Goal: Transaction & Acquisition: Purchase product/service

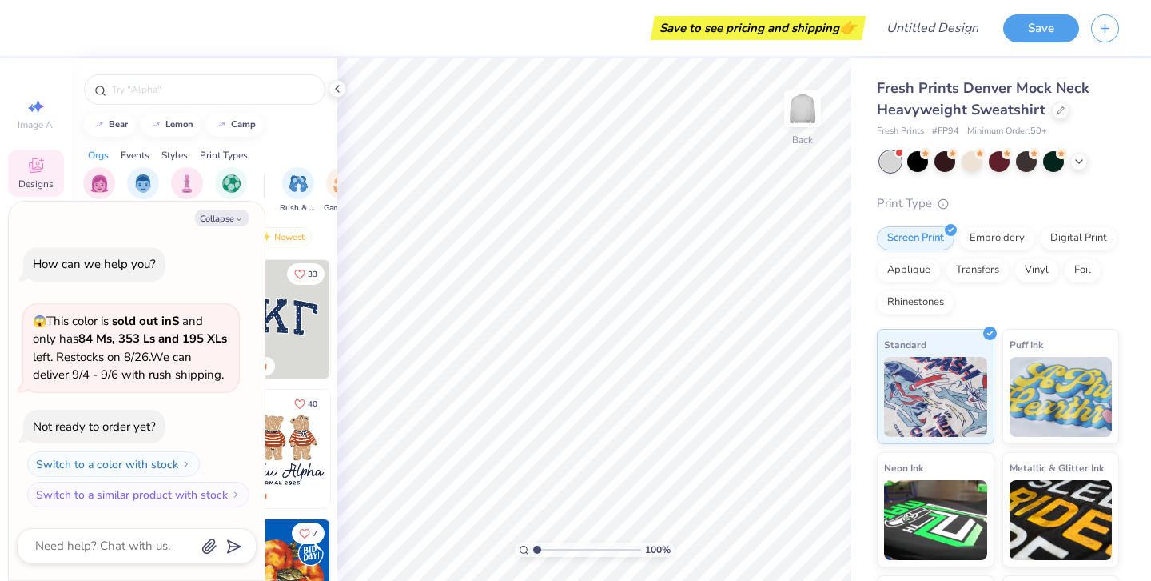
click at [243, 50] on div "Save to see pricing and shipping 👉" at bounding box center [453, 28] width 818 height 56
click at [217, 219] on button "Collapse" at bounding box center [222, 217] width 54 height 17
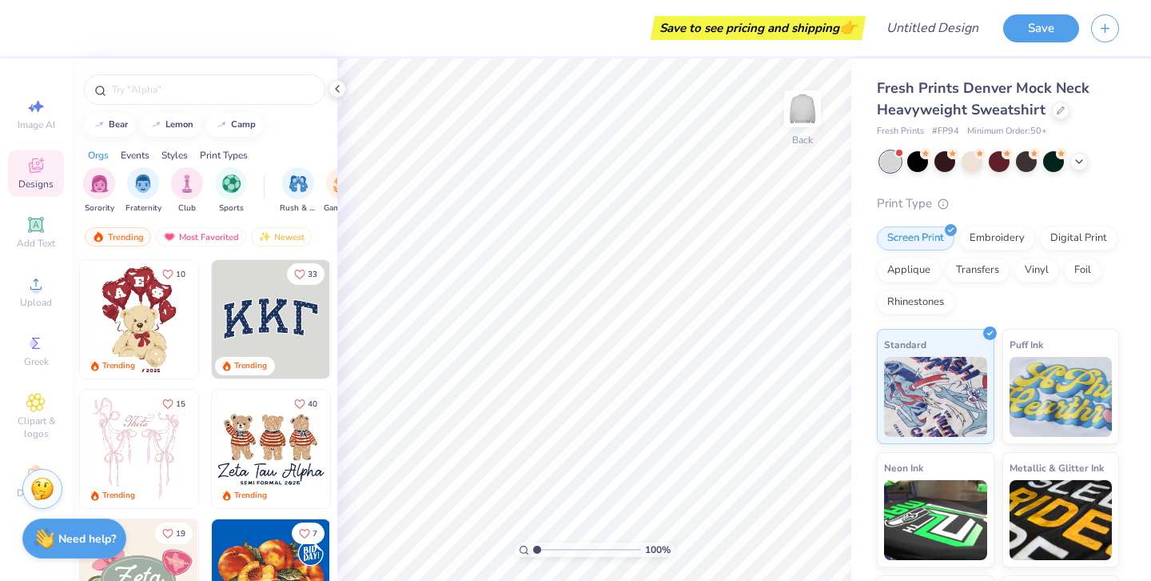
click at [165, 157] on div "Styles" at bounding box center [175, 155] width 26 height 14
click at [142, 156] on div "Events" at bounding box center [135, 155] width 29 height 14
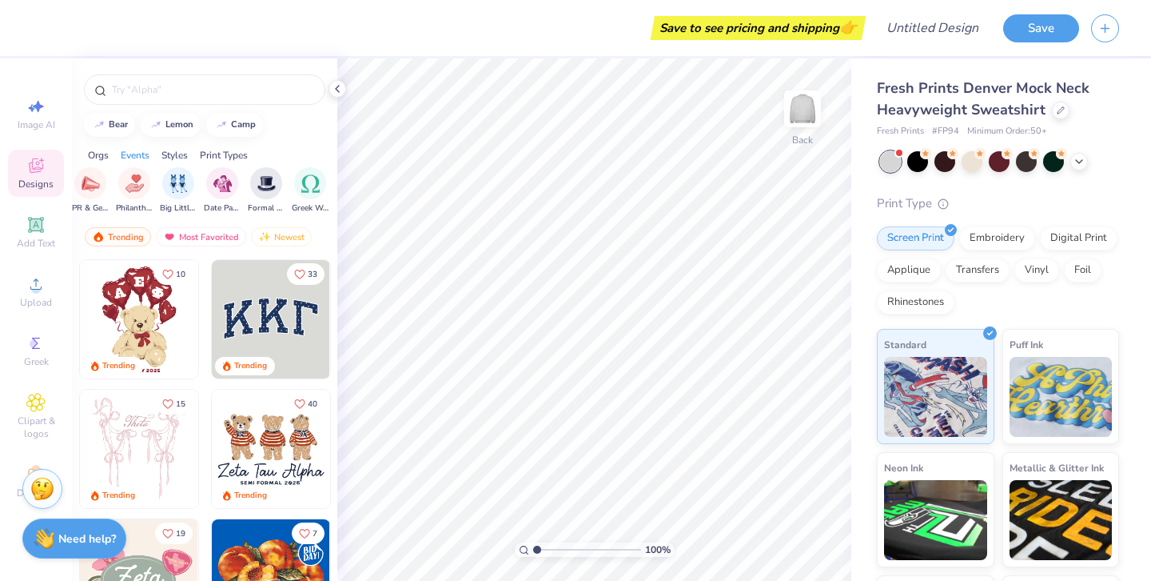
scroll to position [0, 199]
click at [1082, 158] on polyline at bounding box center [1079, 159] width 6 height 3
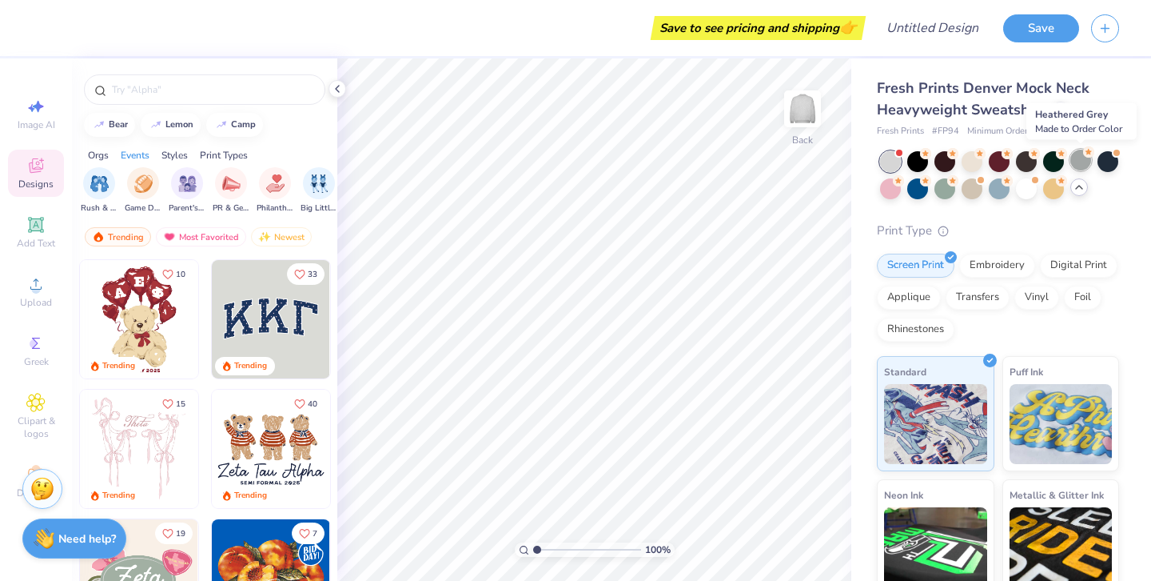
click at [1079, 156] on div at bounding box center [1081, 160] width 21 height 21
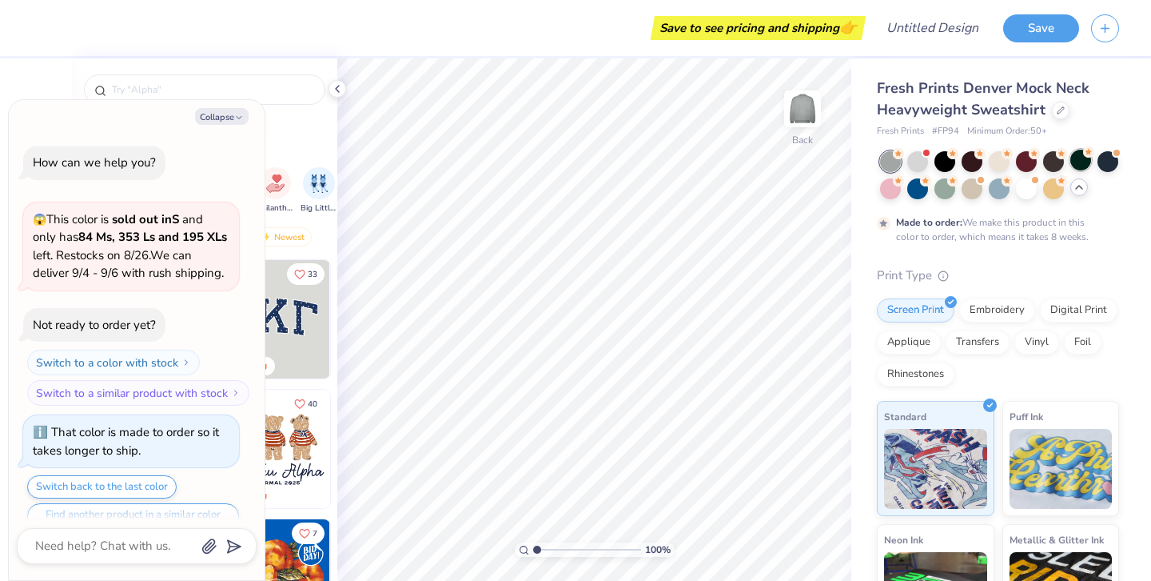
scroll to position [31, 0]
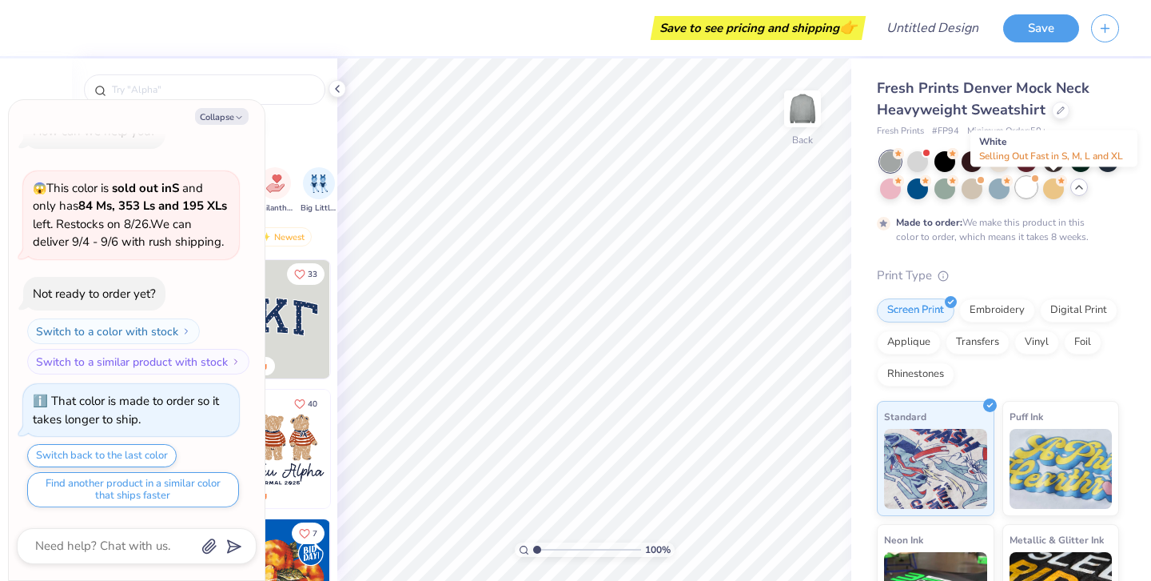
click at [1037, 193] on div at bounding box center [1026, 187] width 21 height 21
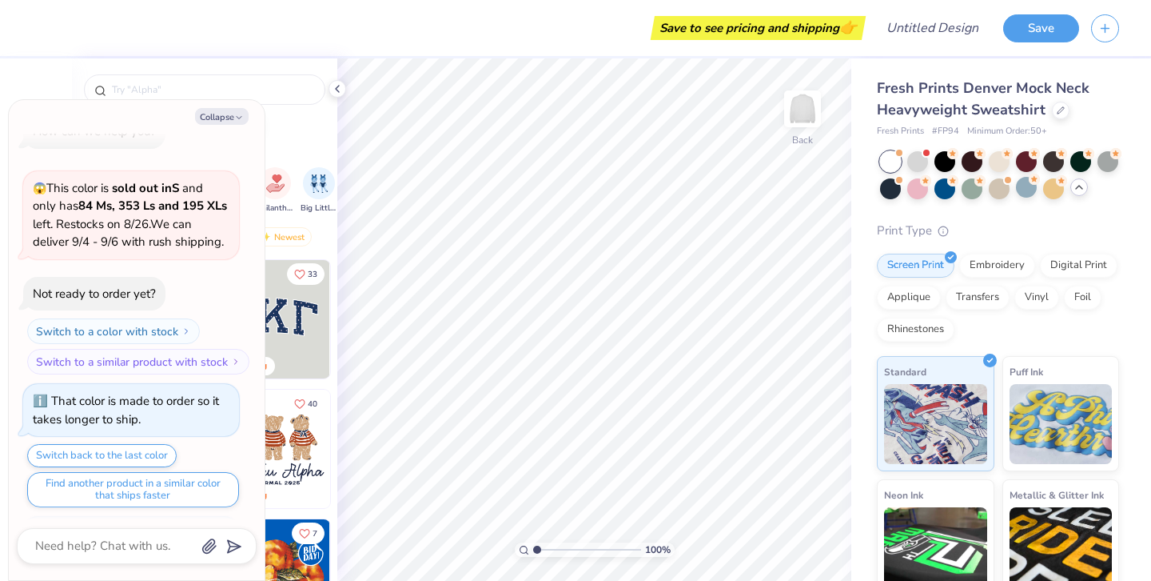
scroll to position [318, 0]
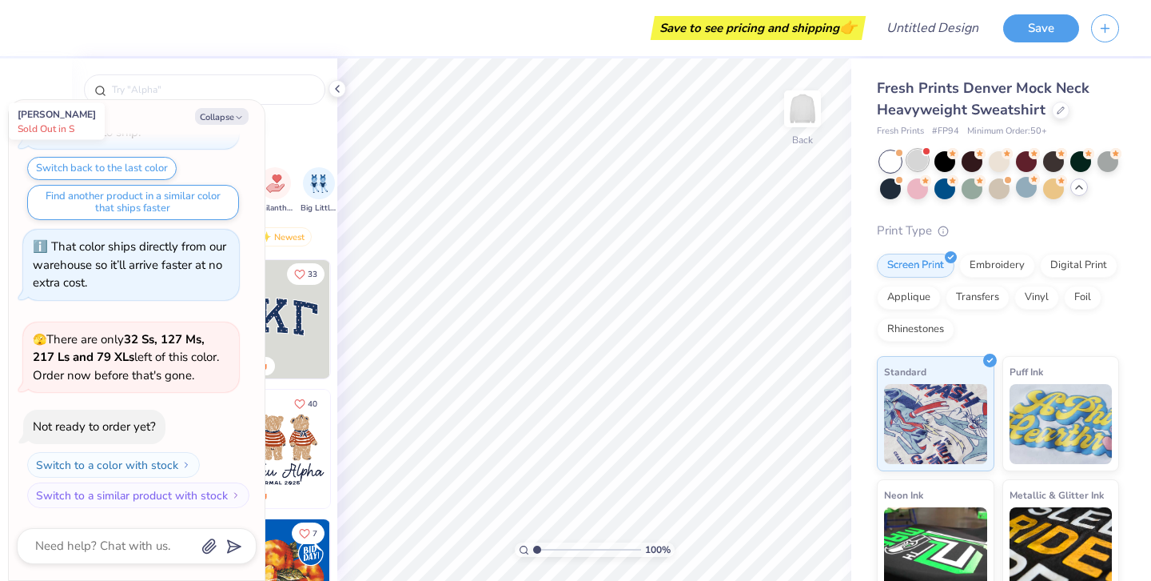
click at [923, 162] on div at bounding box center [918, 160] width 21 height 21
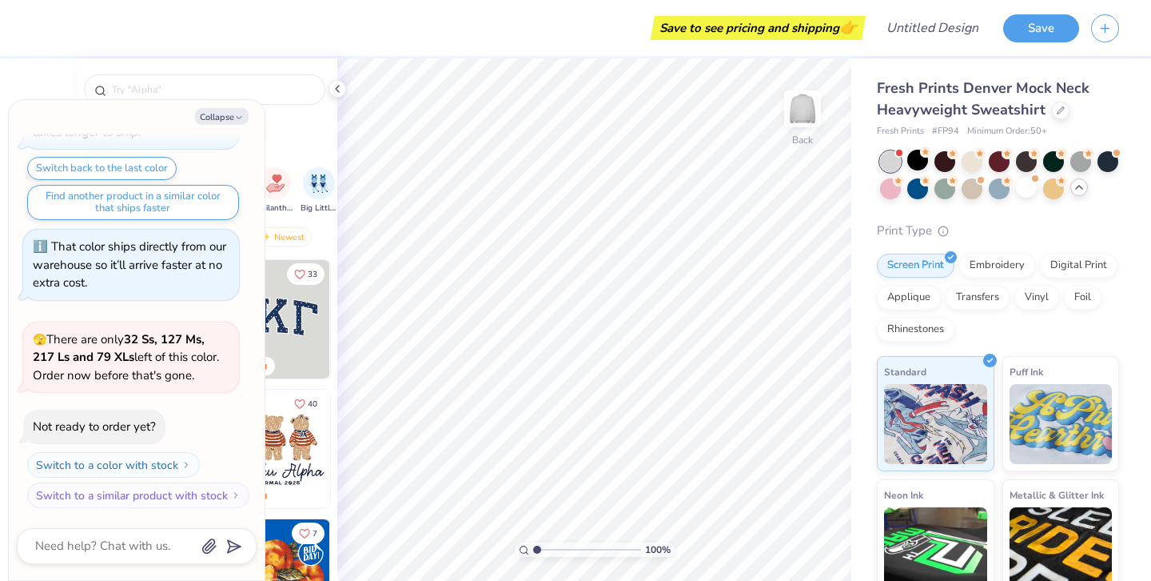
scroll to position [545, 0]
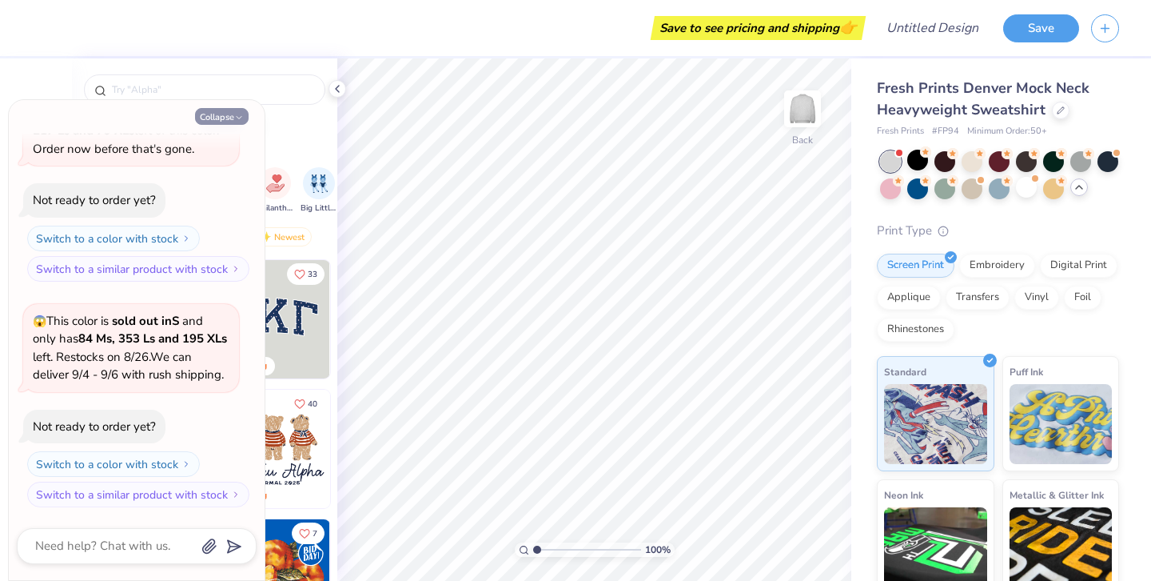
click at [238, 114] on icon "button" at bounding box center [239, 118] width 10 height 10
type textarea "x"
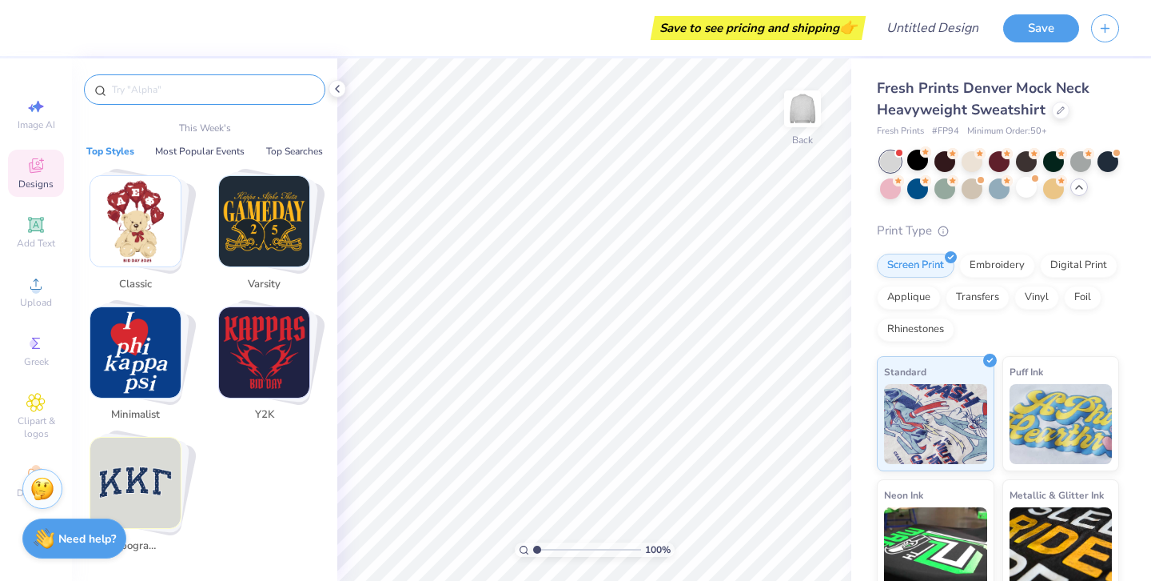
click at [241, 87] on input "text" at bounding box center [212, 90] width 205 height 16
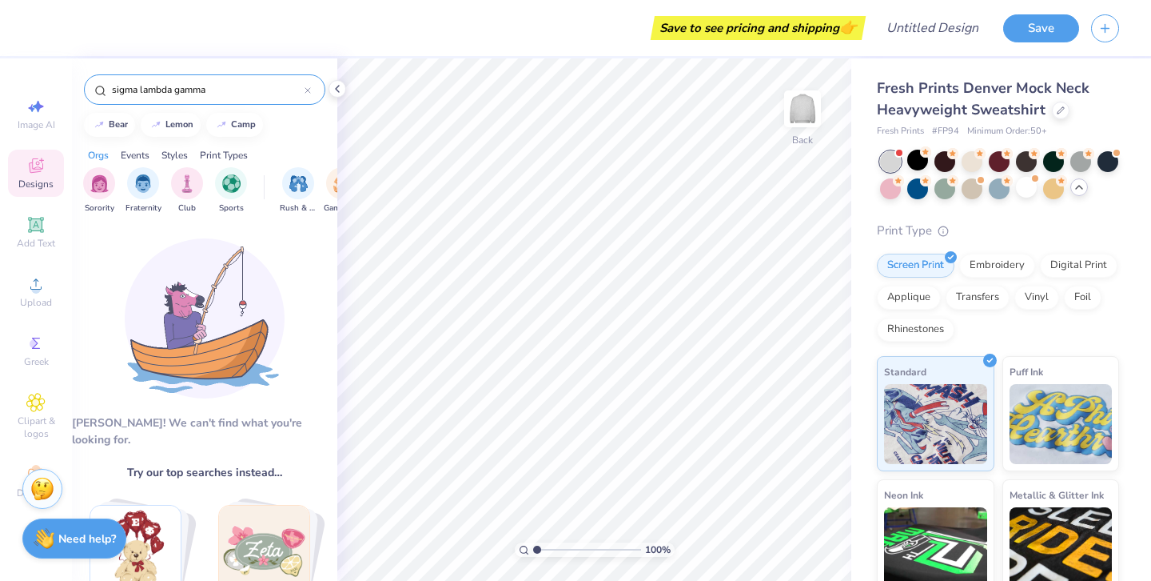
type input "sigma lambda gamma"
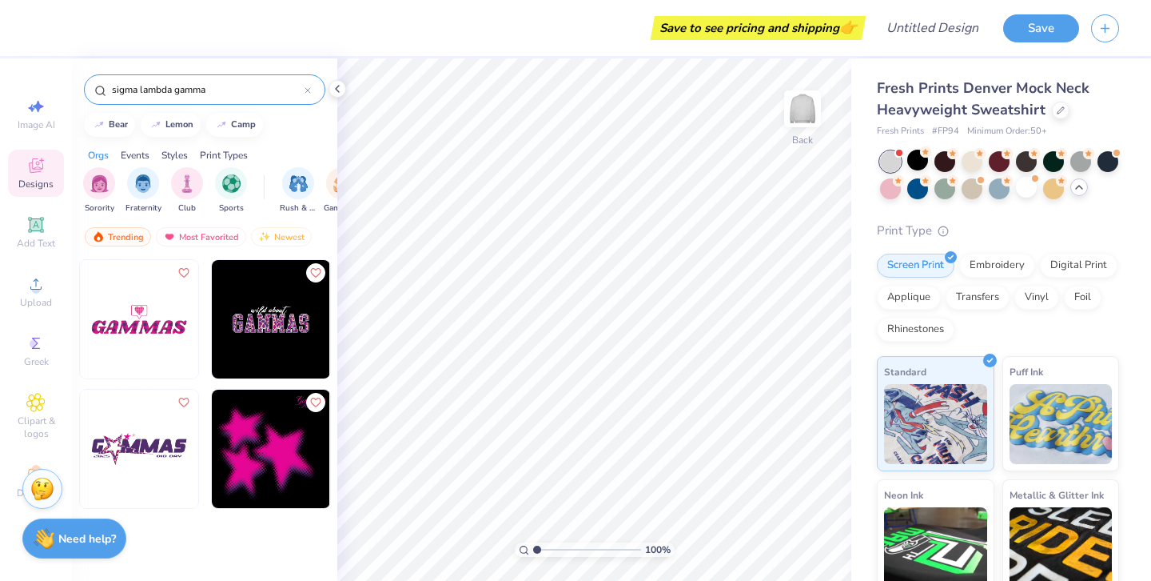
click at [321, 307] on img at bounding box center [271, 319] width 118 height 118
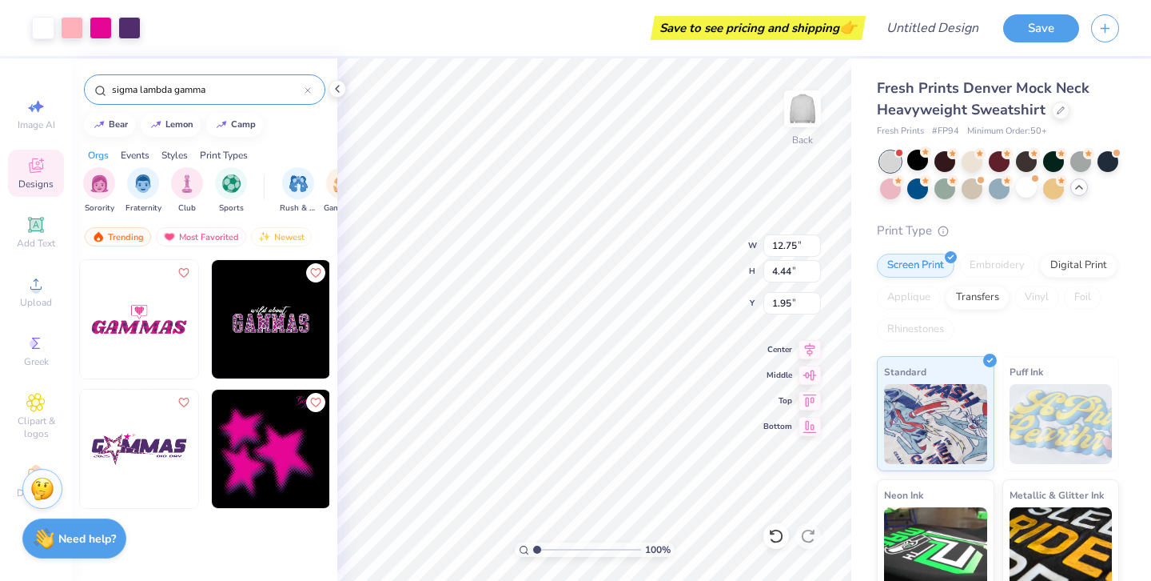
type input "12.75"
type input "4.44"
type input "2.67"
type input "2.38"
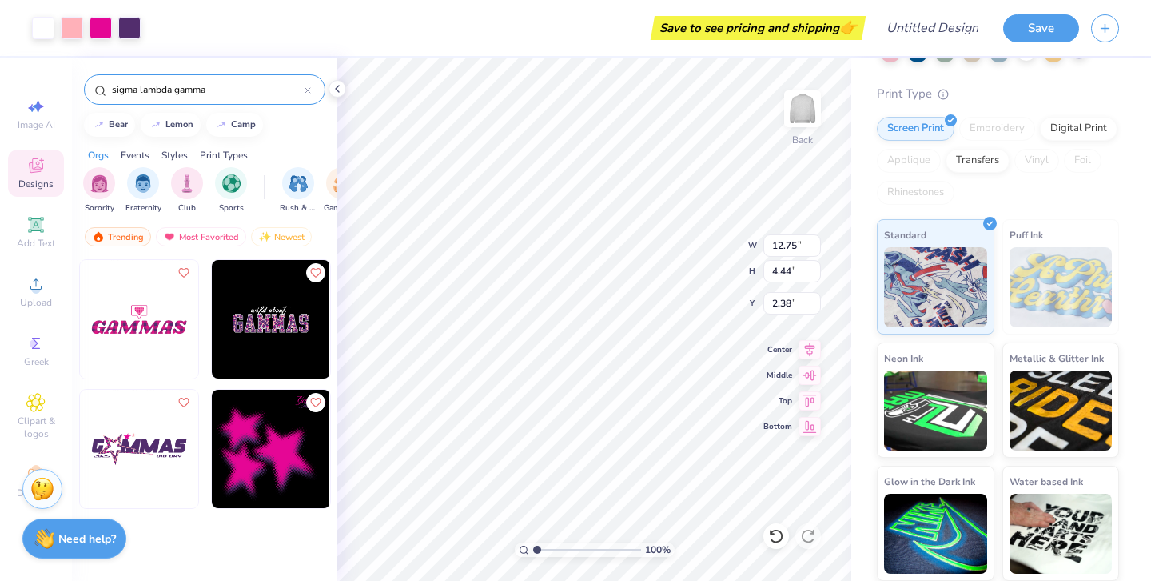
scroll to position [161, 0]
click at [805, 114] on img at bounding box center [803, 109] width 64 height 64
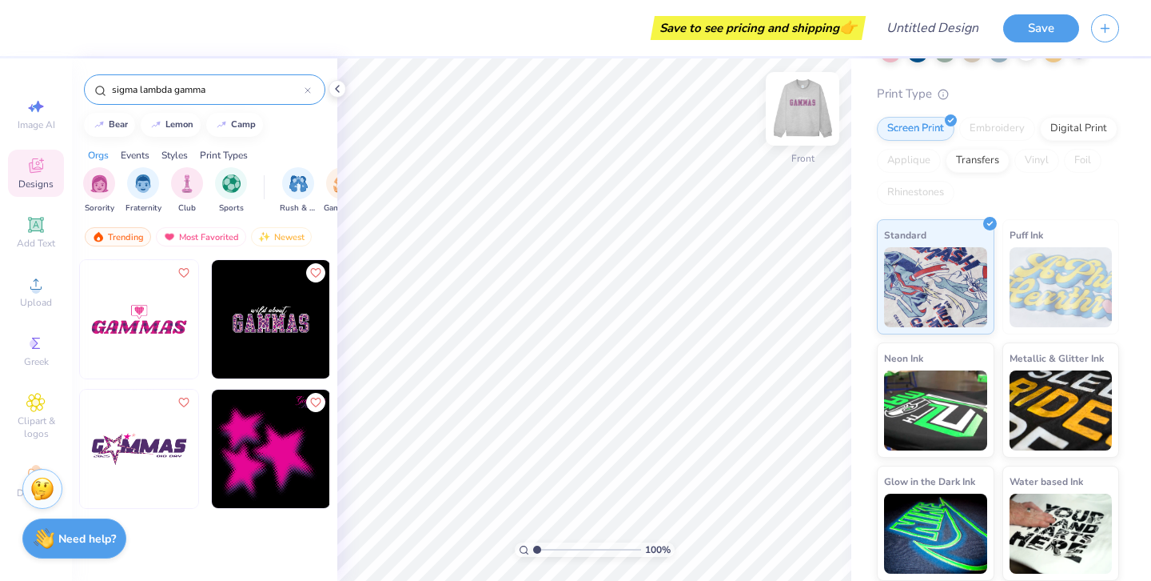
click at [794, 116] on img at bounding box center [803, 109] width 64 height 64
